Goal: Task Accomplishment & Management: Manage account settings

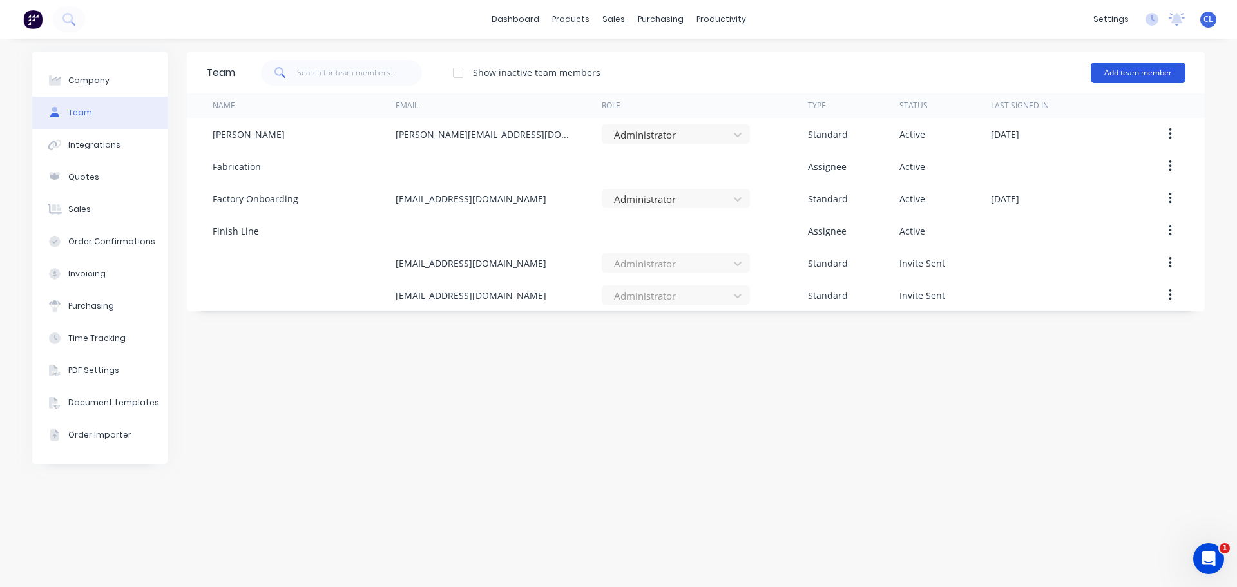
click at [1114, 71] on button "Add team member" at bounding box center [1138, 72] width 95 height 21
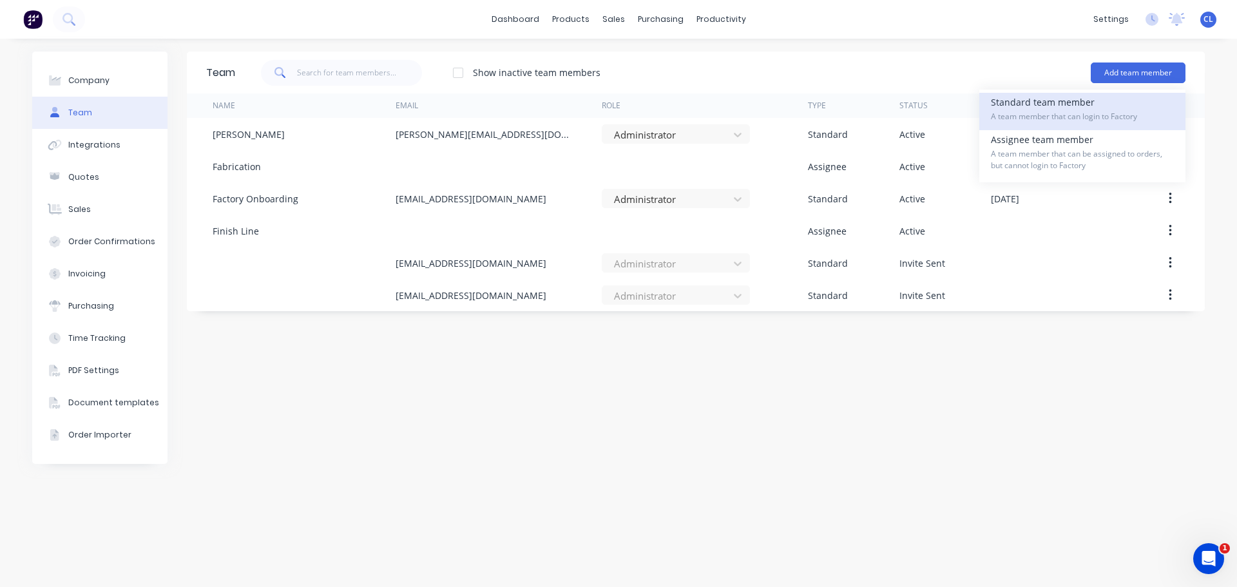
click at [1087, 109] on div "Standard team member A team member that can login to Factory" at bounding box center [1082, 111] width 183 height 37
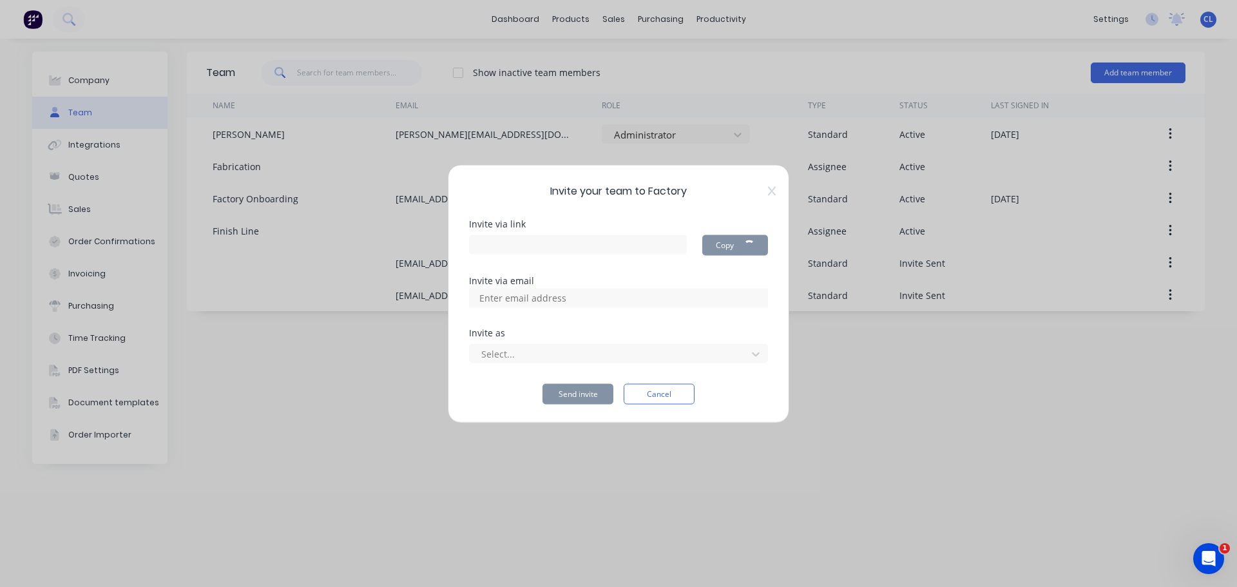
type input "[URL][DOMAIN_NAME]"
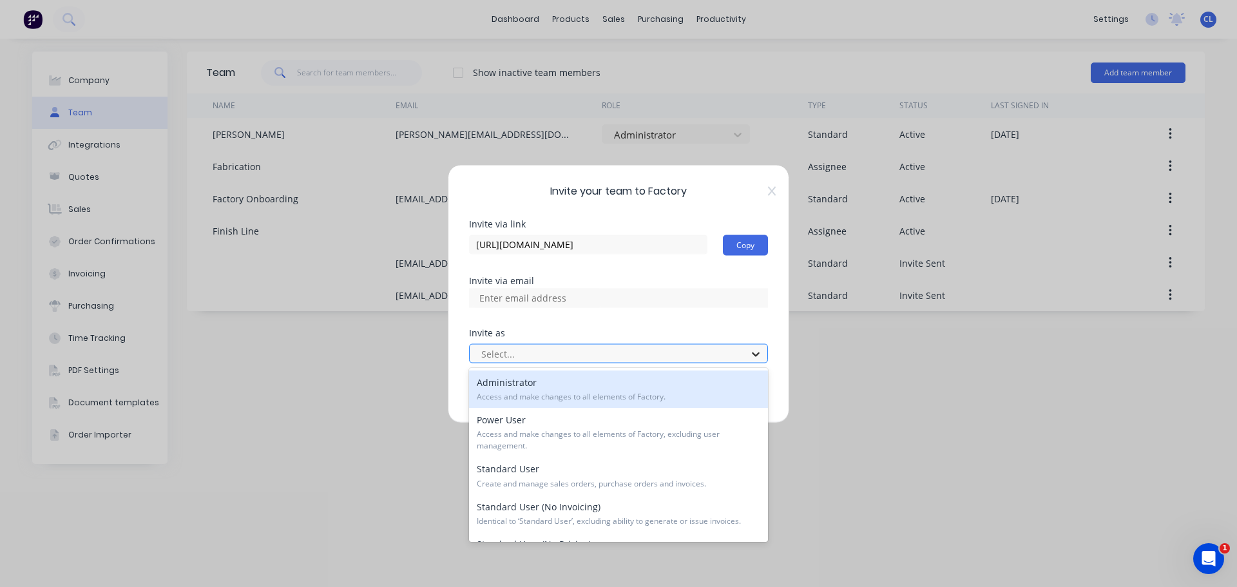
click at [750, 352] on icon at bounding box center [755, 353] width 13 height 13
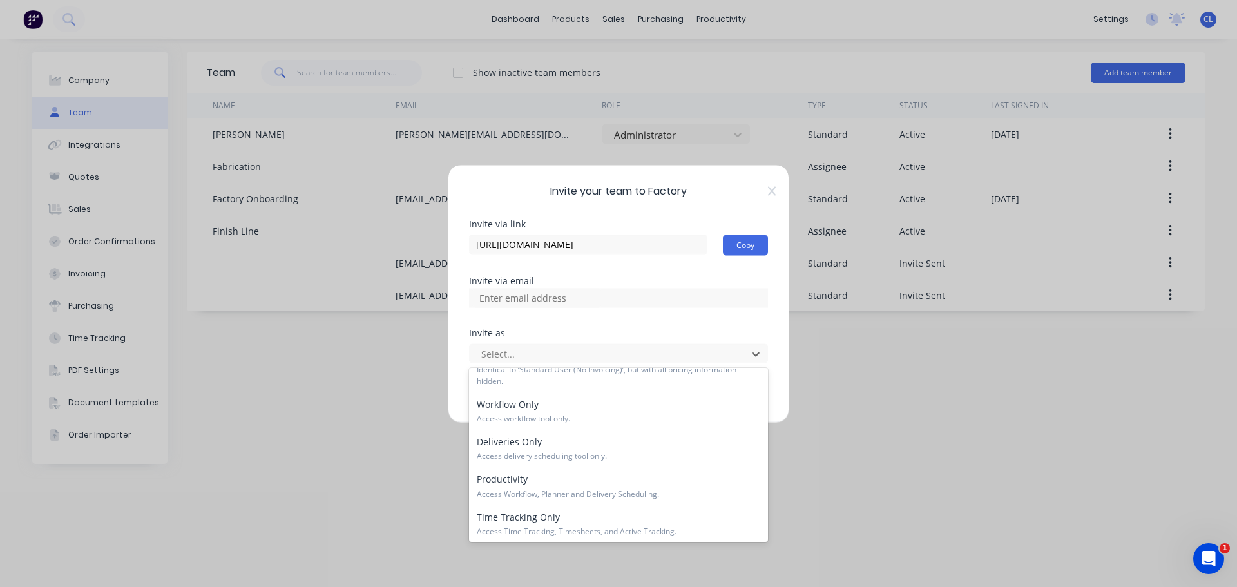
scroll to position [192, 0]
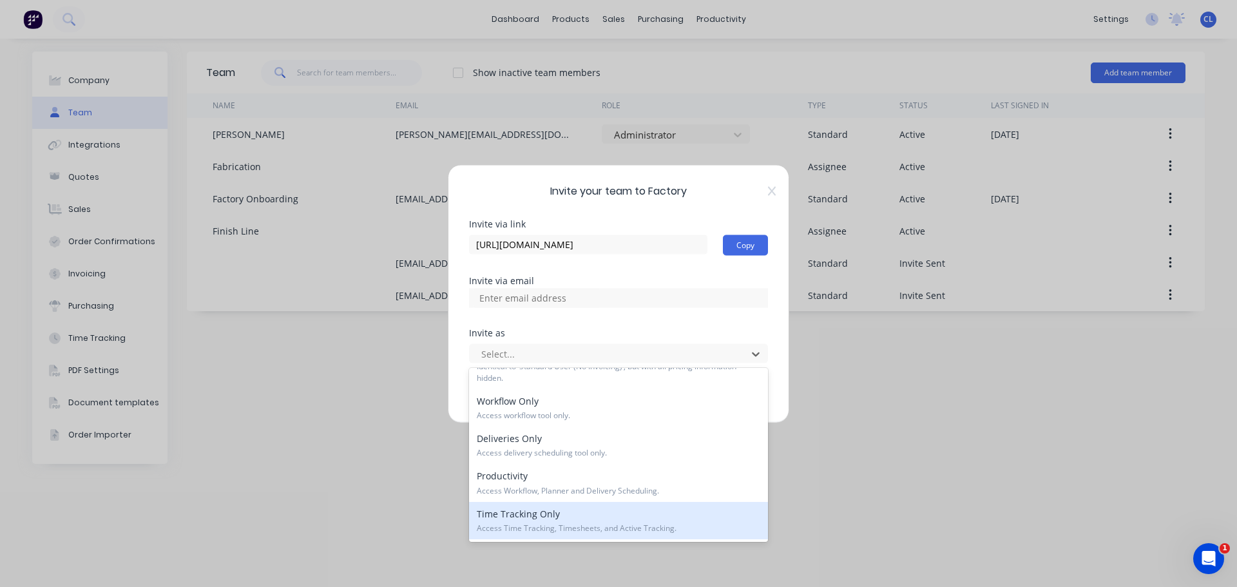
click at [521, 516] on div "Time Tracking Only Access Time Tracking, Timesheets, and Active Tracking." at bounding box center [618, 520] width 299 height 37
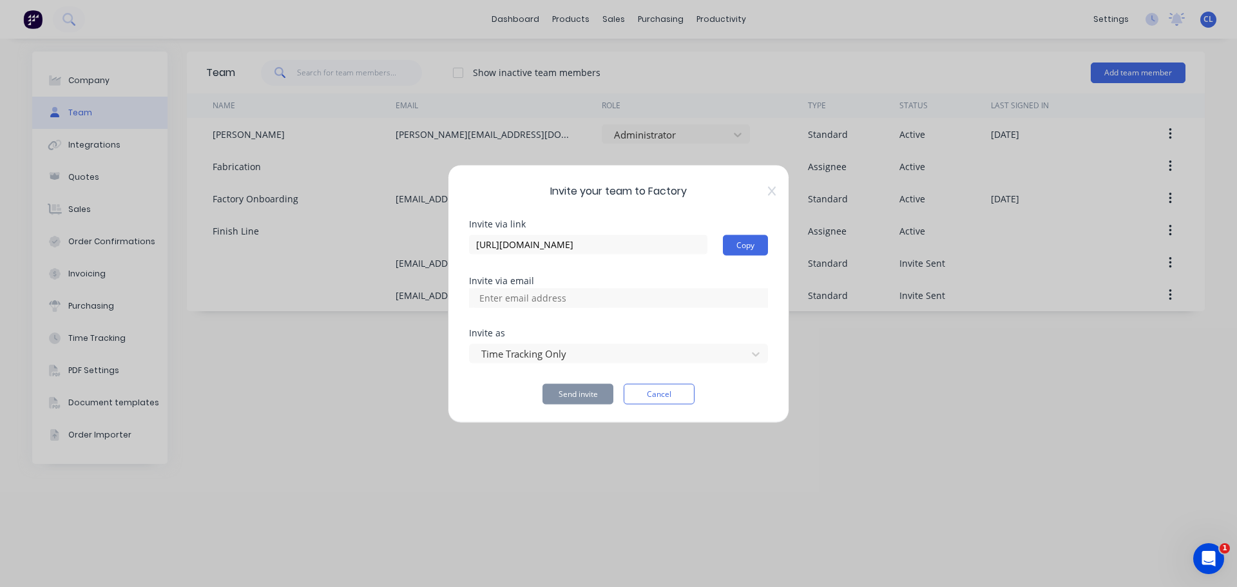
click at [642, 300] on div at bounding box center [618, 297] width 299 height 19
click at [695, 245] on input "[URL][DOMAIN_NAME]" at bounding box center [588, 243] width 238 height 19
click at [490, 299] on input at bounding box center [536, 297] width 129 height 19
click at [728, 321] on div "Invite via link [URL][DOMAIN_NAME] Copy Invite via email Invite as Time Trackin…" at bounding box center [618, 311] width 299 height 185
click at [776, 192] on div "Invite your team to Factory Invite via link [URL][DOMAIN_NAME] Copy Invite via …" at bounding box center [618, 293] width 341 height 258
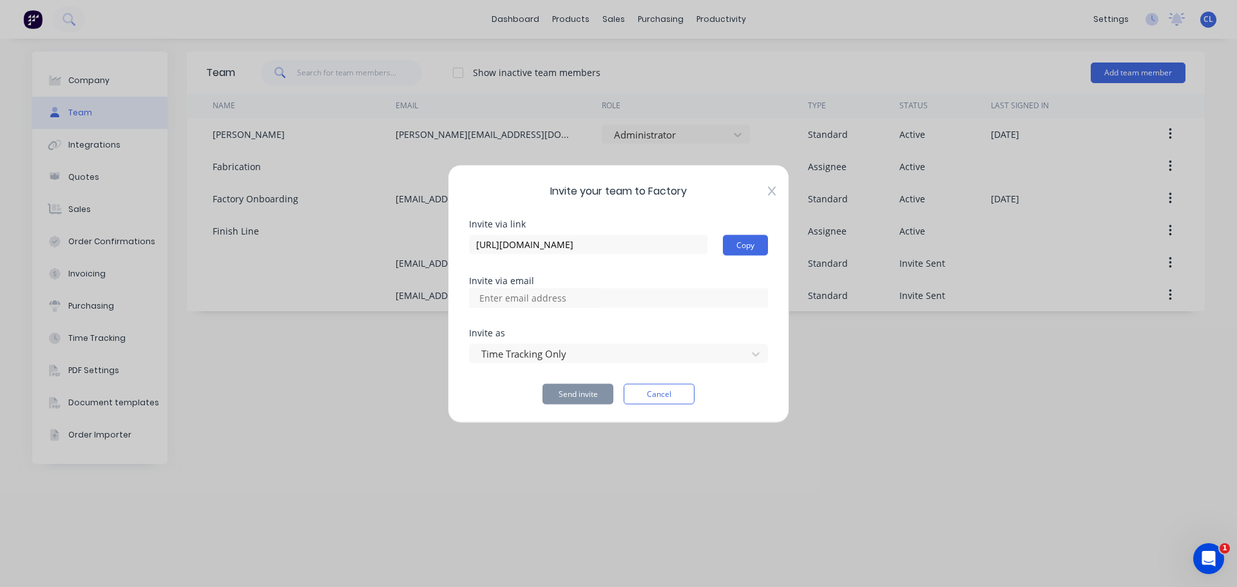
click at [771, 191] on icon at bounding box center [772, 190] width 8 height 9
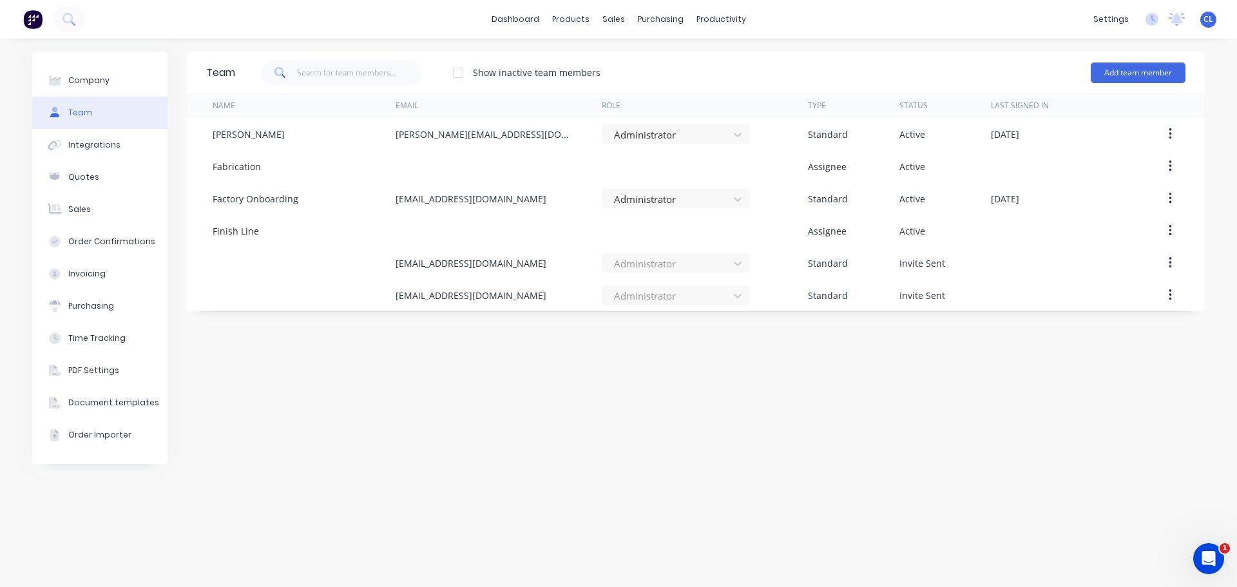
click at [557, 408] on div "Team Show inactive team members Add team member Name Email Role Type Status Las…" at bounding box center [696, 313] width 1018 height 522
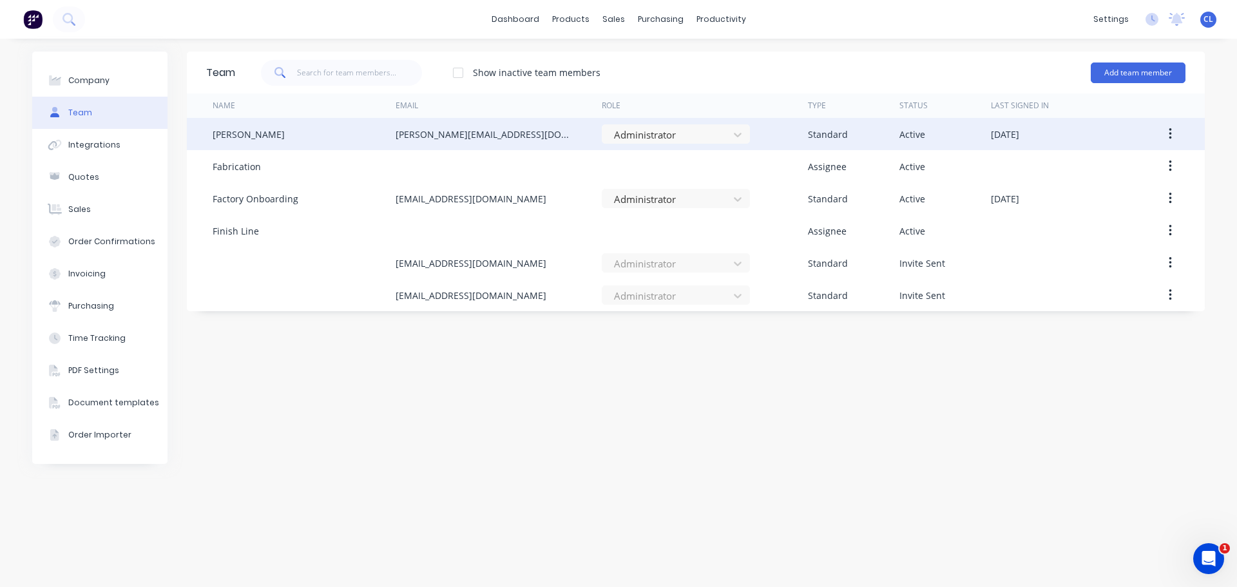
click at [1178, 128] on button "button" at bounding box center [1170, 133] width 30 height 23
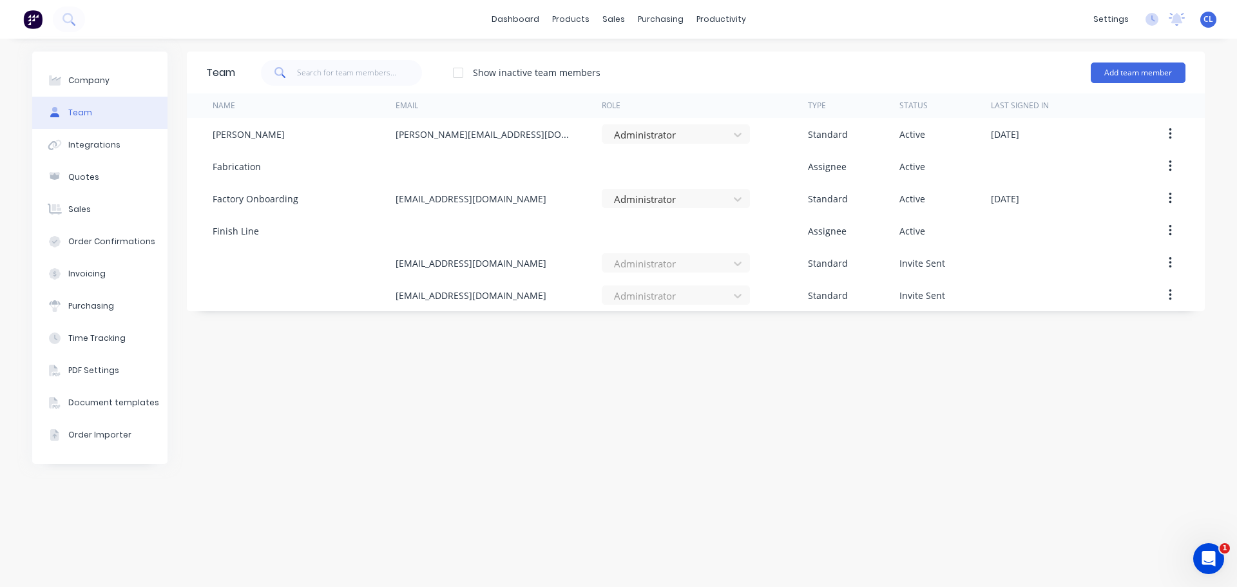
click at [1065, 363] on div "Team Show inactive team members Add team member Name Email Role Type Status Las…" at bounding box center [696, 313] width 1018 height 522
click at [1120, 67] on button "Add team member" at bounding box center [1138, 72] width 95 height 21
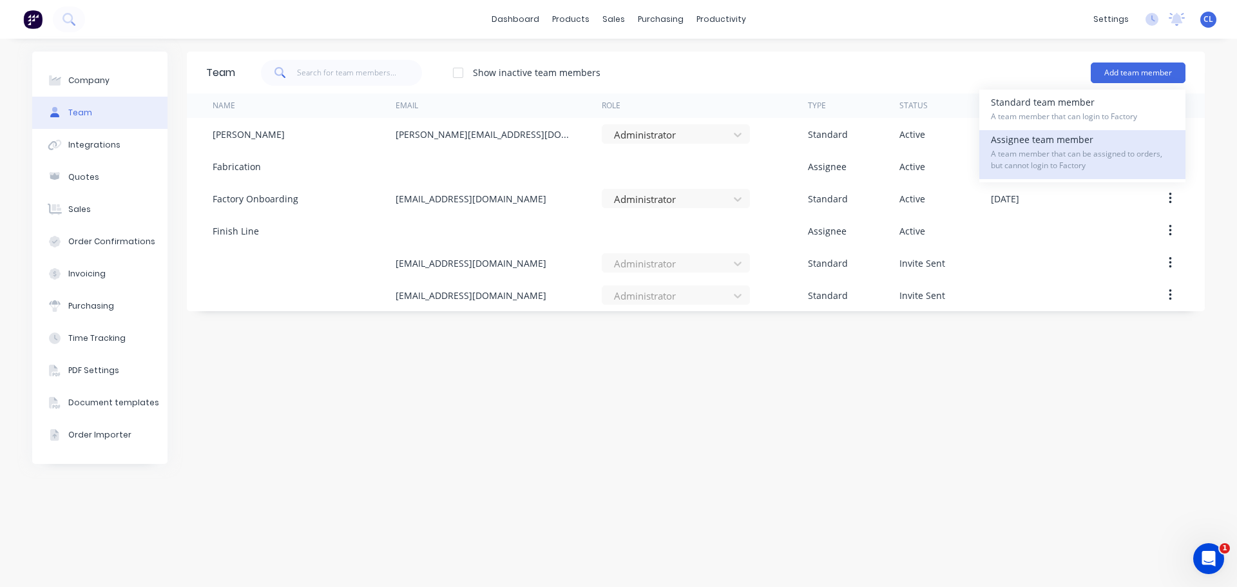
click at [1118, 160] on span "A team member that can be assigned to orders, but cannot login to Factory" at bounding box center [1082, 159] width 183 height 23
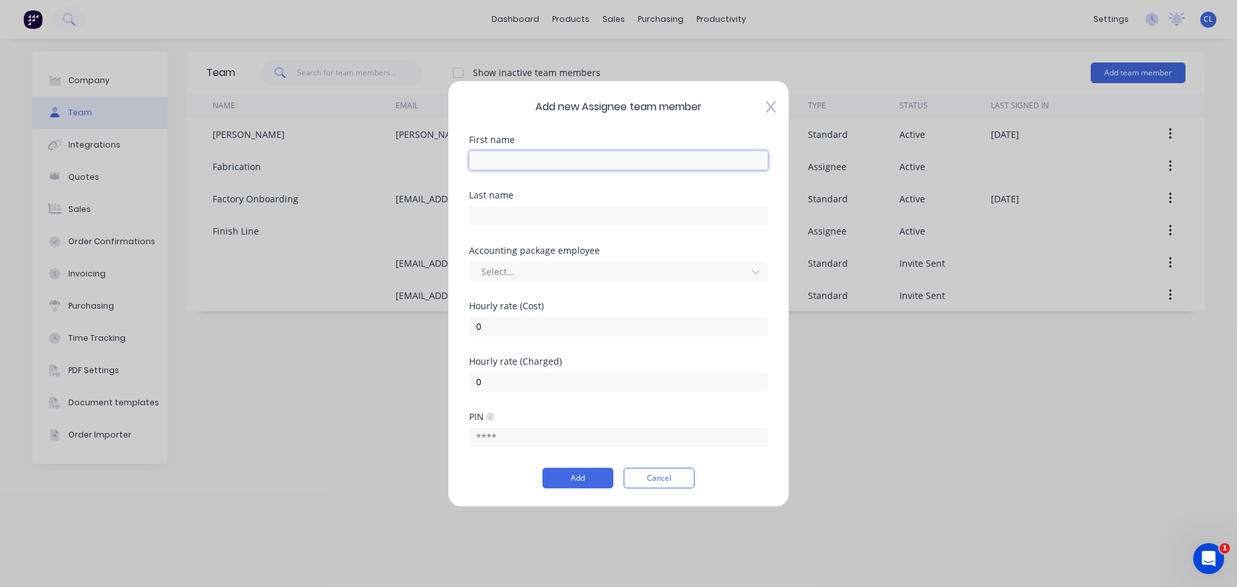
click at [559, 162] on input "text" at bounding box center [618, 159] width 299 height 19
type input "H"
type input "[PERSON_NAME]"
click at [479, 220] on input "text" at bounding box center [618, 214] width 299 height 19
type input "Madden"
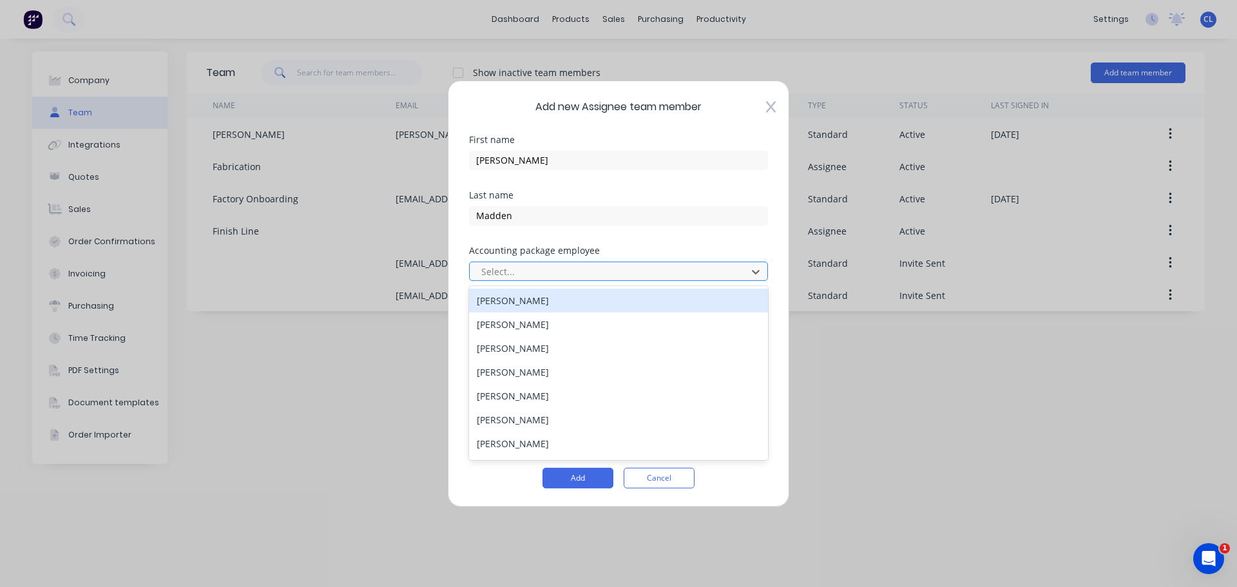
click at [571, 267] on div at bounding box center [610, 271] width 260 height 16
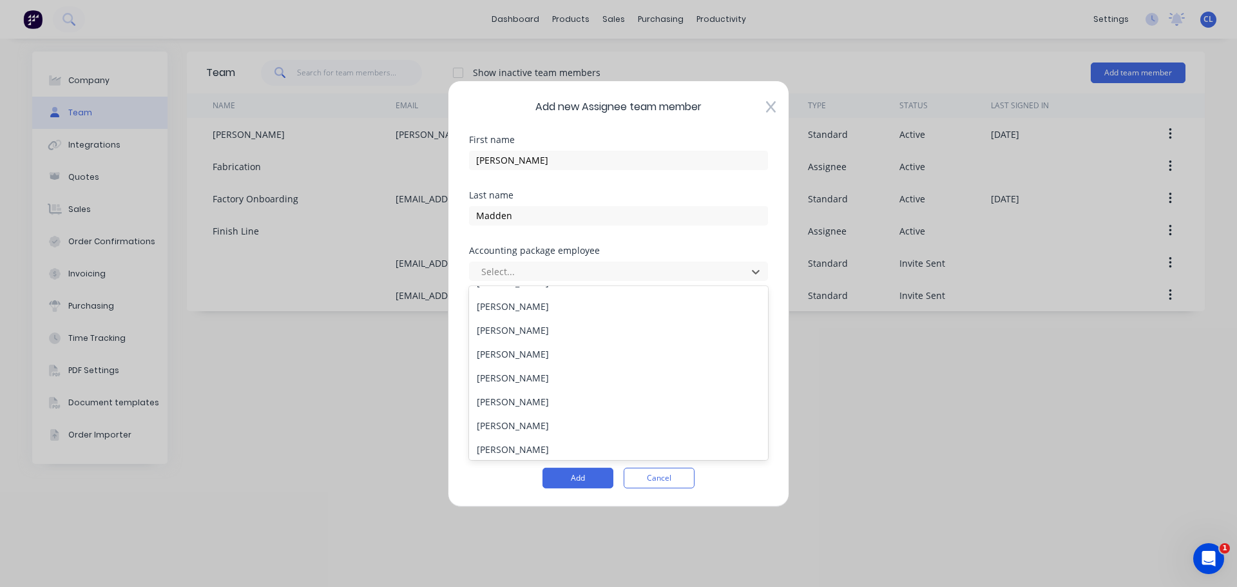
scroll to position [70, 0]
click at [526, 403] on div "[PERSON_NAME]" at bounding box center [618, 397] width 299 height 24
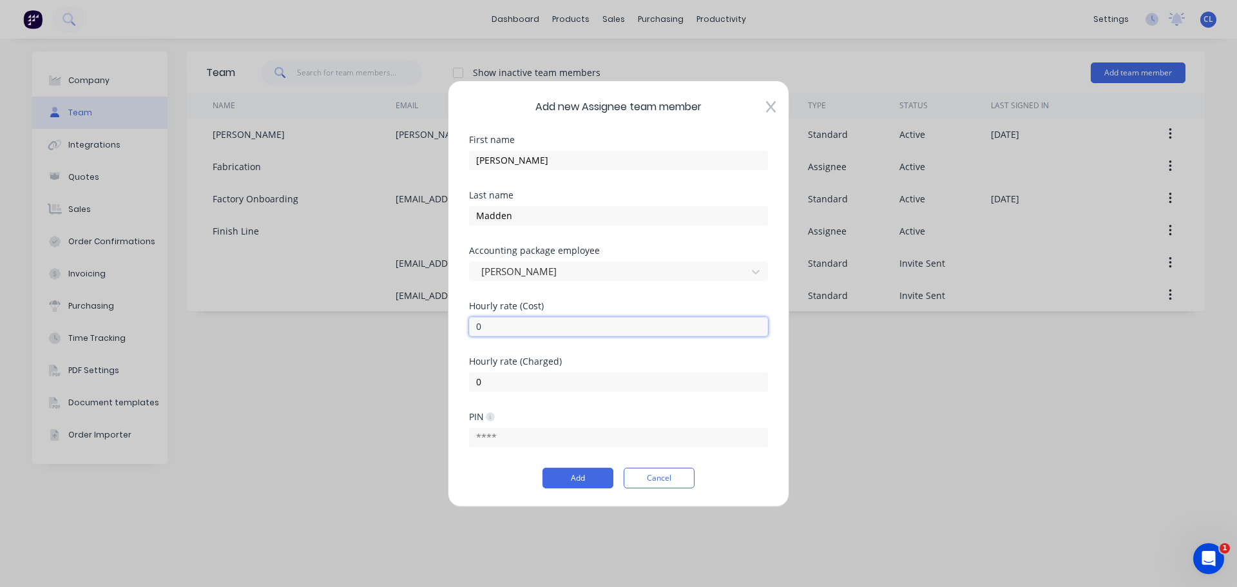
click at [527, 329] on input "0" at bounding box center [618, 325] width 299 height 19
drag, startPoint x: 506, startPoint y: 325, endPoint x: 454, endPoint y: 327, distance: 52.2
click at [454, 327] on div "Add new Assignee team member First name [PERSON_NAME] Last name [PERSON_NAME] A…" at bounding box center [618, 293] width 341 height 426
type input "108"
click at [488, 379] on input "0" at bounding box center [618, 381] width 299 height 19
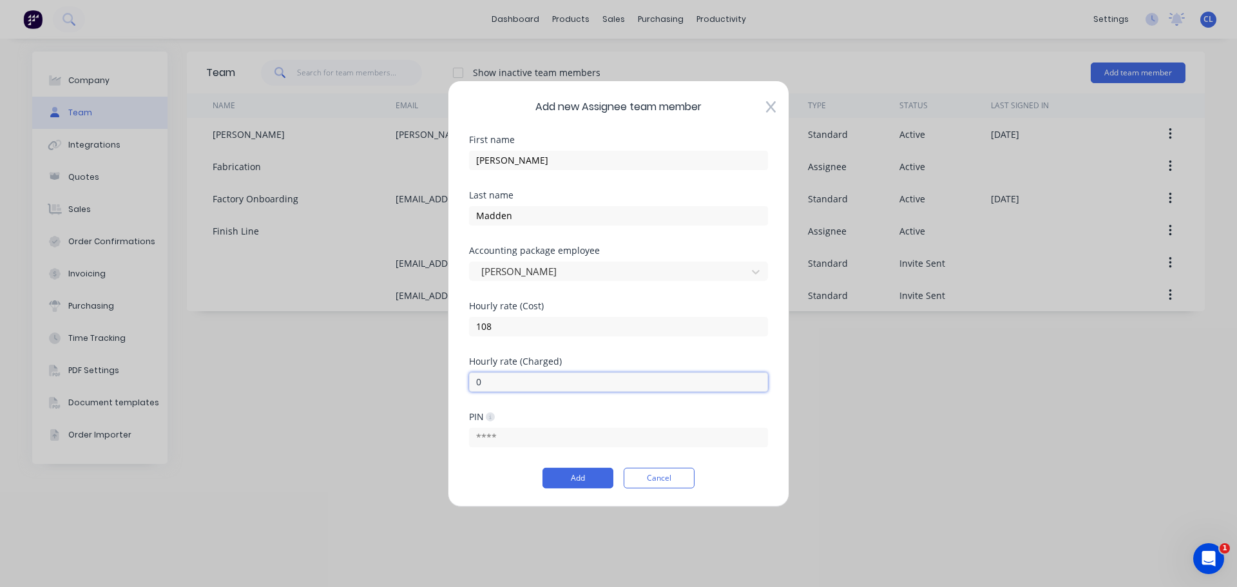
click at [488, 379] on input "0" at bounding box center [618, 381] width 299 height 19
drag, startPoint x: 540, startPoint y: 384, endPoint x: 448, endPoint y: 383, distance: 91.5
click at [448, 383] on div "Add new Assignee team member First name [PERSON_NAME] Last name [PERSON_NAME] A…" at bounding box center [618, 293] width 341 height 426
type input "135"
drag, startPoint x: 624, startPoint y: 415, endPoint x: 614, endPoint y: 420, distance: 11.0
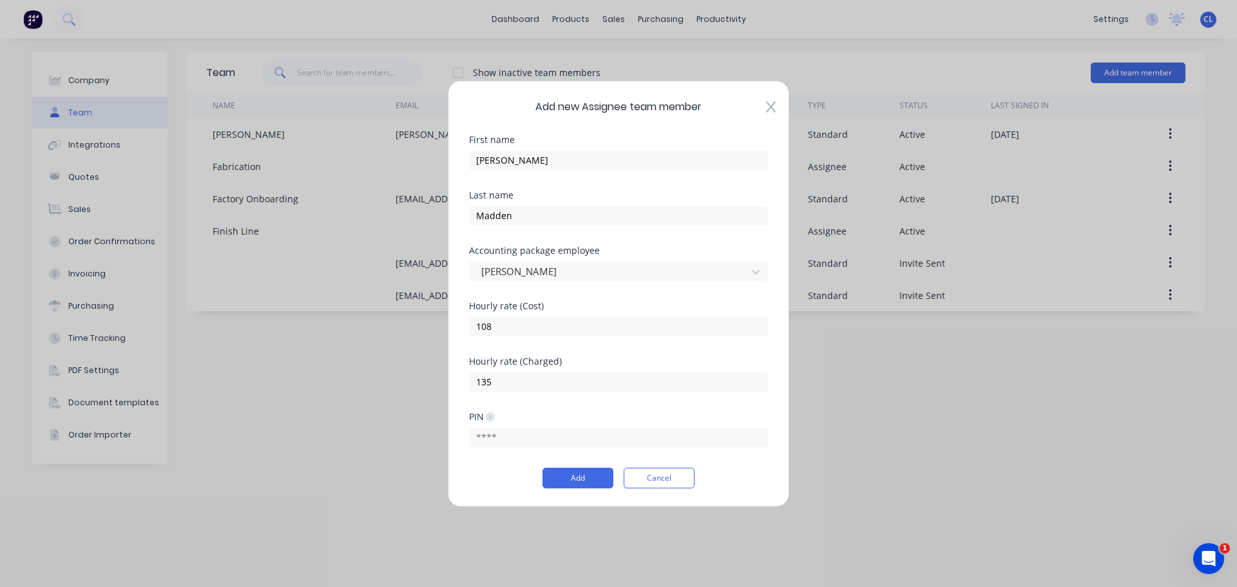
click at [621, 415] on div "PIN" at bounding box center [618, 416] width 299 height 9
click at [548, 446] on input "text" at bounding box center [618, 437] width 299 height 19
type input "5555"
click at [586, 477] on button "Add" at bounding box center [577, 478] width 71 height 21
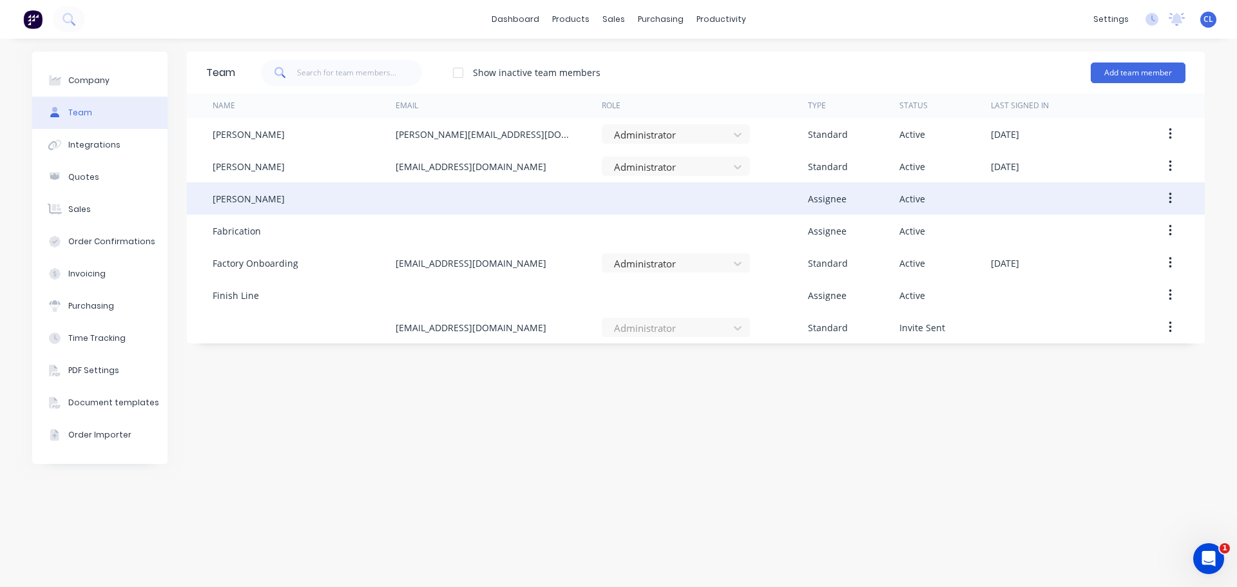
click at [1156, 193] on button "button" at bounding box center [1170, 198] width 30 height 23
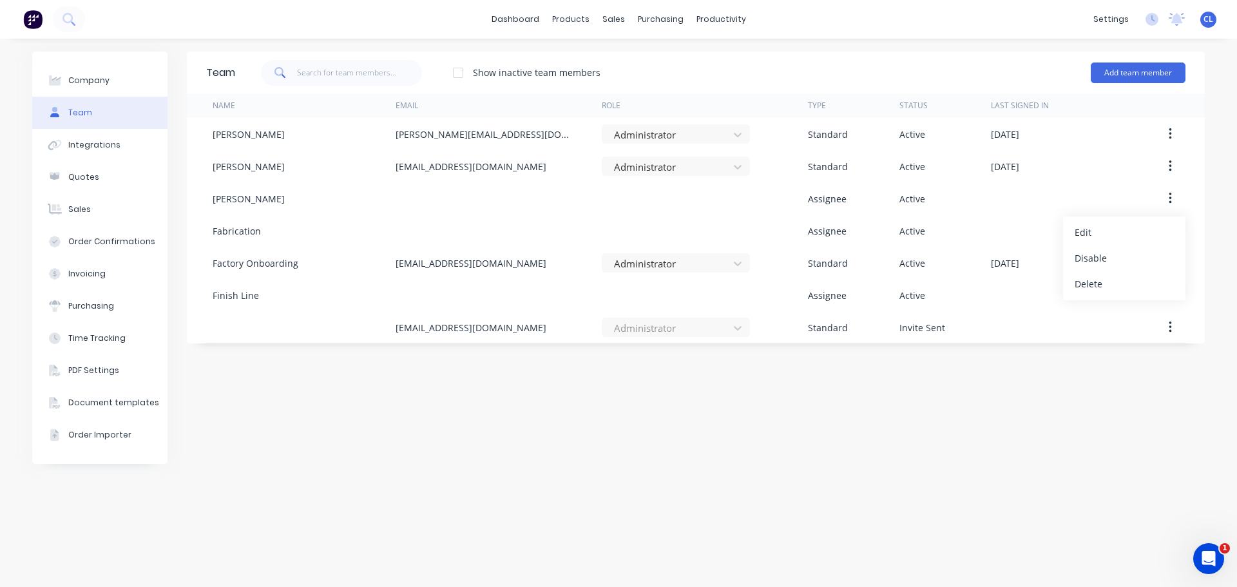
click at [849, 428] on div "Team Show inactive team members Add team member Name Email Role Type Status Las…" at bounding box center [696, 313] width 1018 height 522
click at [898, 425] on div "Team Show inactive team members Add team member Name Email Role Type Status Las…" at bounding box center [696, 313] width 1018 height 522
click at [549, 461] on div "Team Show inactive team members Add team member Name Email Role Type Status Las…" at bounding box center [696, 313] width 1018 height 522
